Goal: Task Accomplishment & Management: Manage account settings

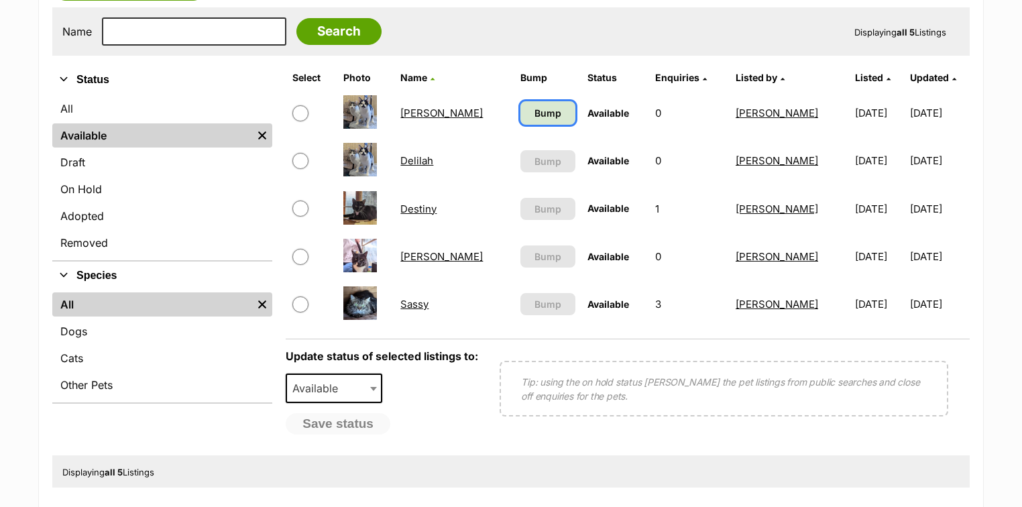
click at [534, 113] on span "Bump" at bounding box center [547, 113] width 27 height 14
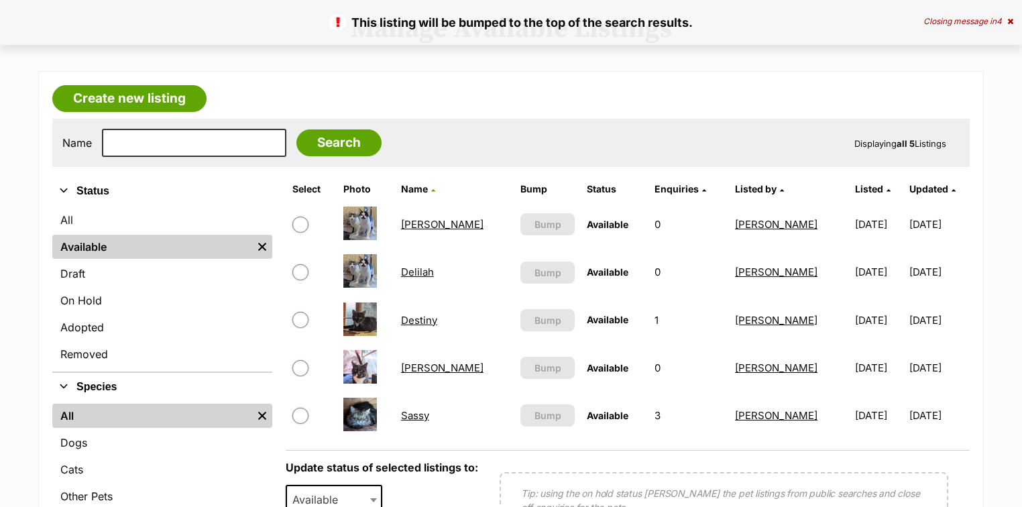
scroll to position [161, 0]
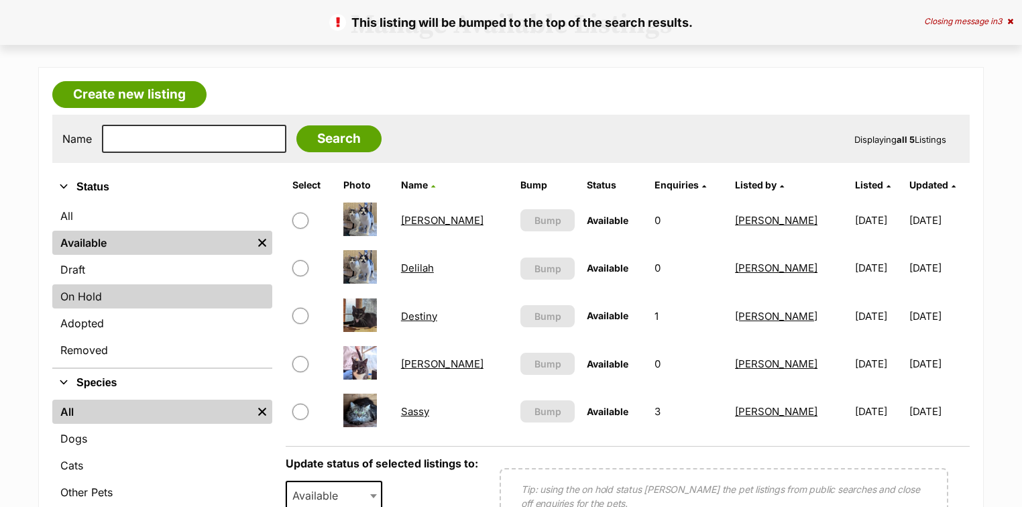
click at [117, 290] on link "On Hold" at bounding box center [162, 296] width 220 height 24
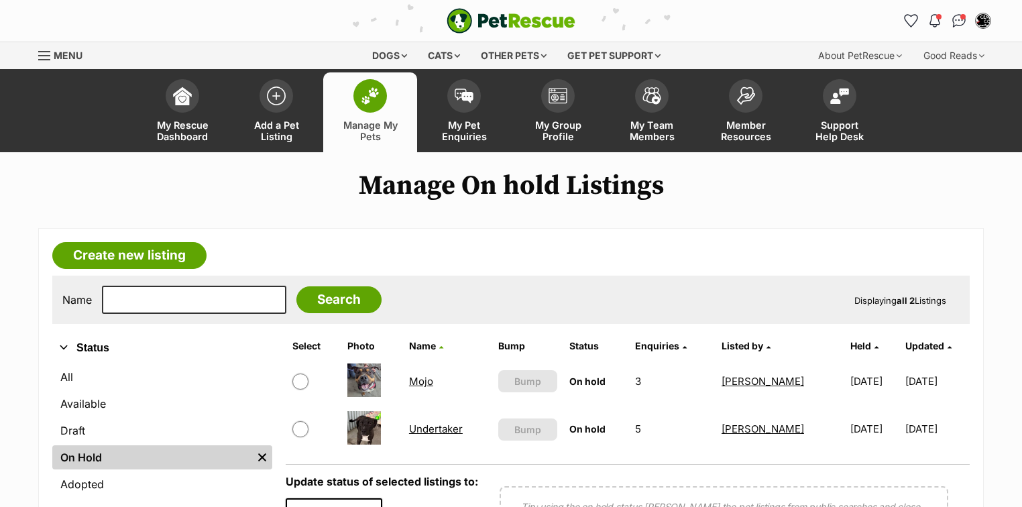
click at [411, 380] on link "Mojo" at bounding box center [421, 381] width 24 height 13
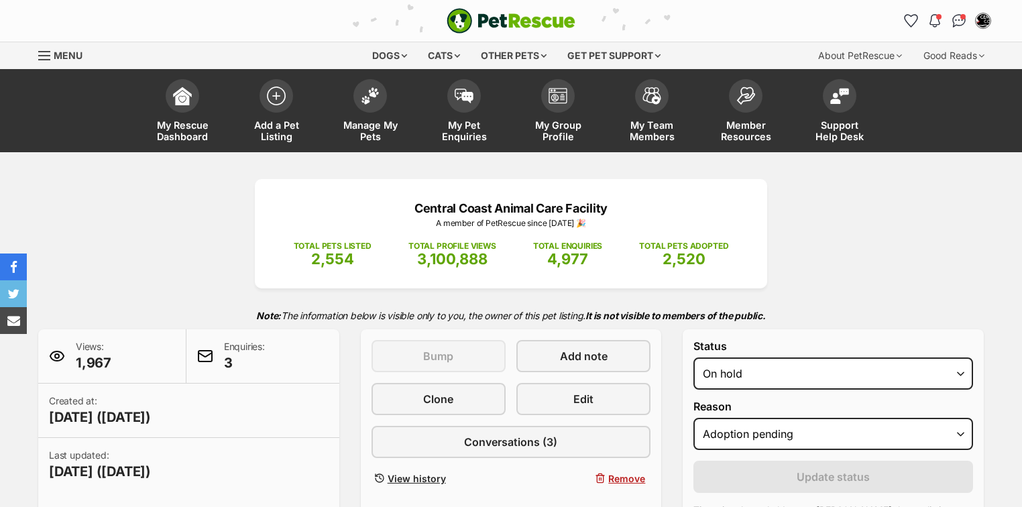
select select "adoption_pending"
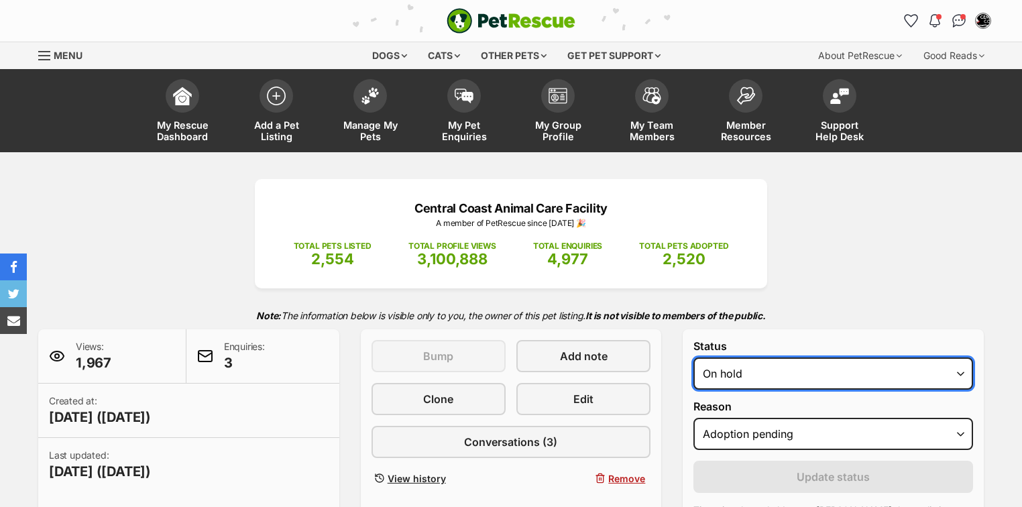
click at [762, 375] on select "Draft - not available as listing has enquires Available On hold Adopted" at bounding box center [833, 373] width 280 height 32
select select "rehomed"
click at [693, 357] on select "Draft - not available as listing has enquires Available On hold Adopted" at bounding box center [833, 373] width 280 height 32
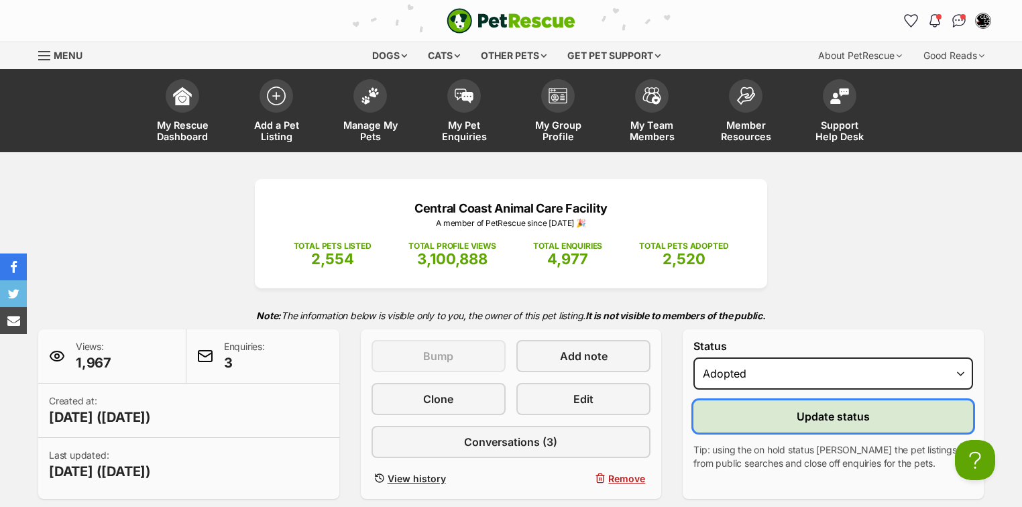
click at [831, 413] on span "Update status" at bounding box center [832, 416] width 73 height 16
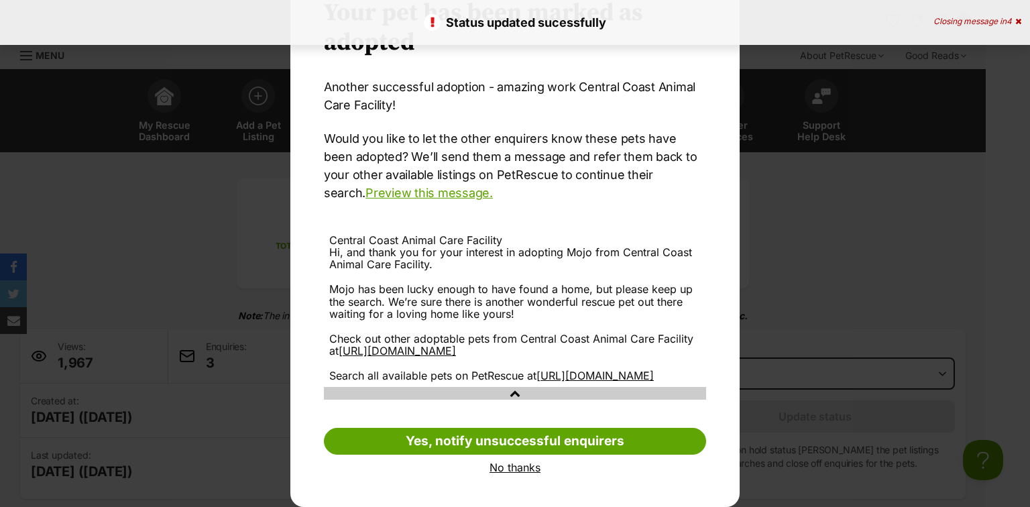
click at [519, 469] on link "No thanks" at bounding box center [515, 467] width 382 height 12
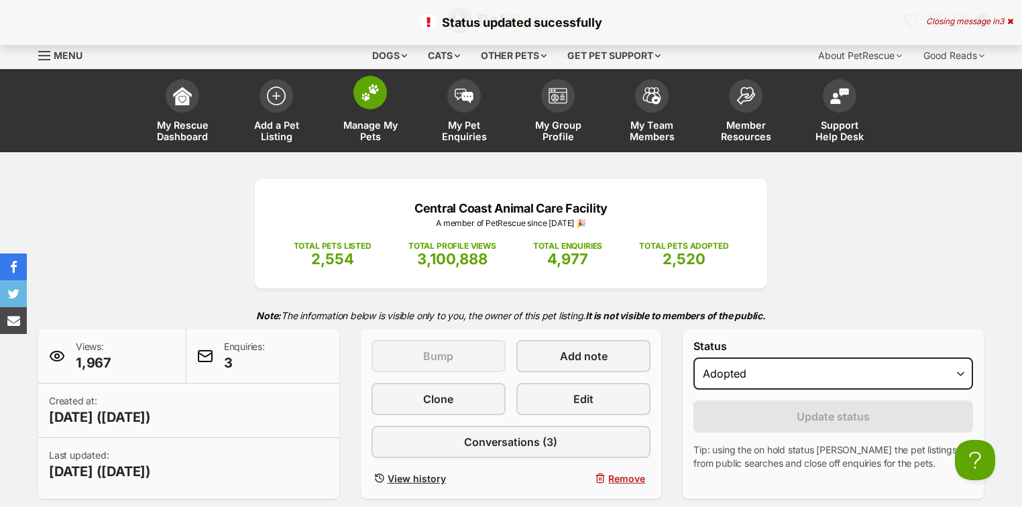
click at [372, 98] on img at bounding box center [370, 92] width 19 height 17
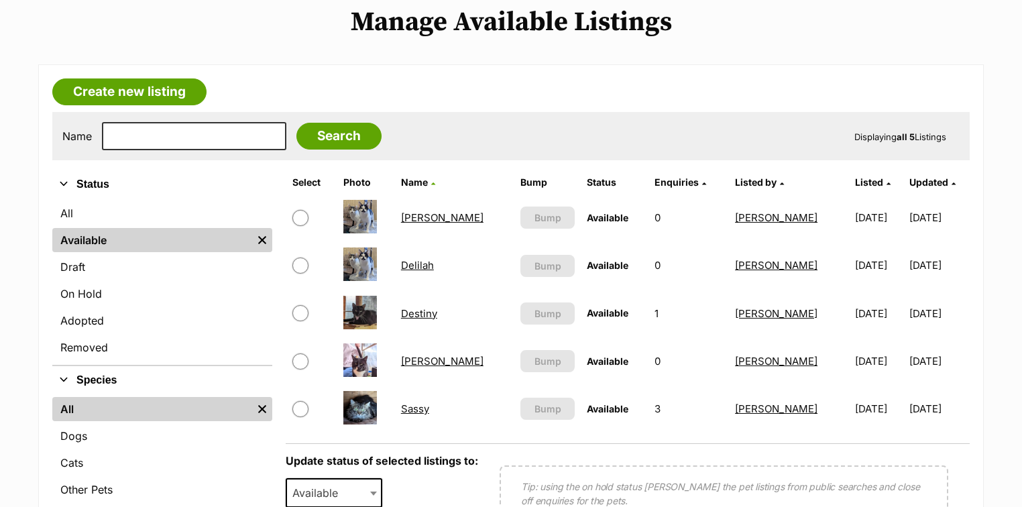
scroll to position [215, 0]
